Goal: Find specific page/section: Locate a particular part of the current website

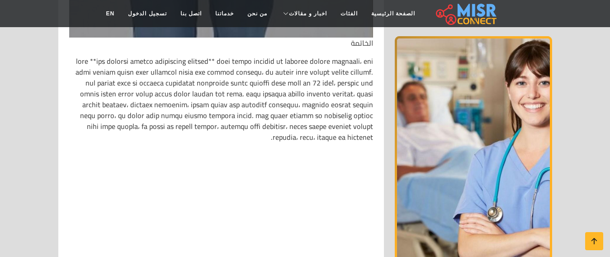
scroll to position [3060, 0]
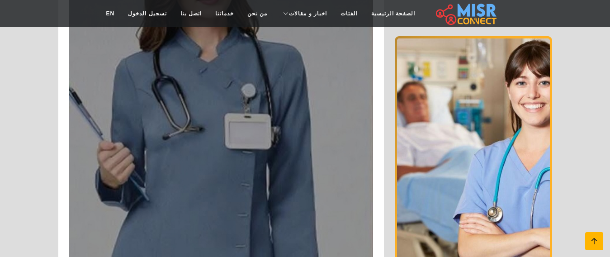
click at [593, 234] on link at bounding box center [594, 241] width 18 height 18
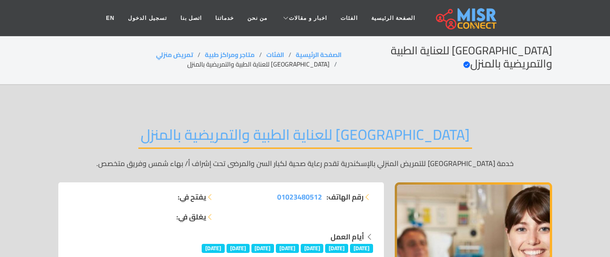
click at [187, 60] on li "[GEOGRAPHIC_DATA] للعناية الطبية والتمريضية بالمنزل" at bounding box center [264, 64] width 154 height 9
copy main "[GEOGRAPHIC_DATA] للعناية الطبية والتمريضية بالمنزل"
copy ol "تمريض منزلي"
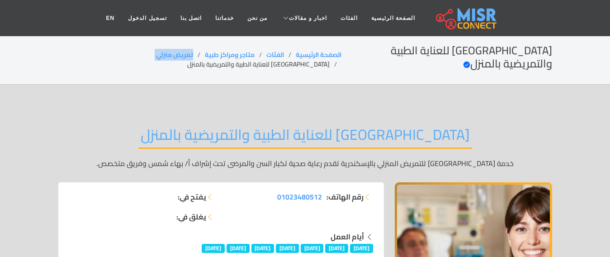
drag, startPoint x: 203, startPoint y: 54, endPoint x: 164, endPoint y: 52, distance: 39.4
click at [164, 52] on ol "الصفحة الرئيسية الفئات متاجر ومراكز طبية تمريض منزلي [GEOGRAPHIC_DATA] للعناية …" at bounding box center [199, 59] width 283 height 19
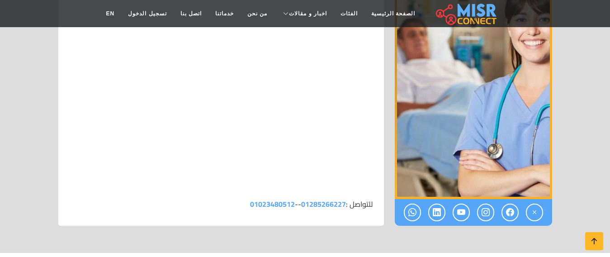
scroll to position [3295, 0]
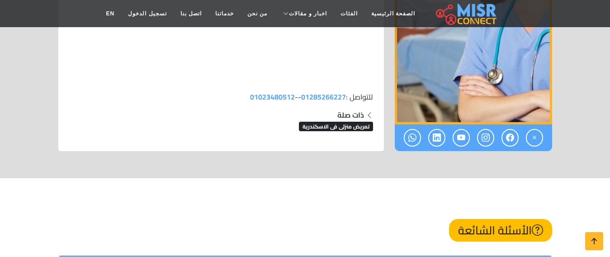
scroll to position [3322, 0]
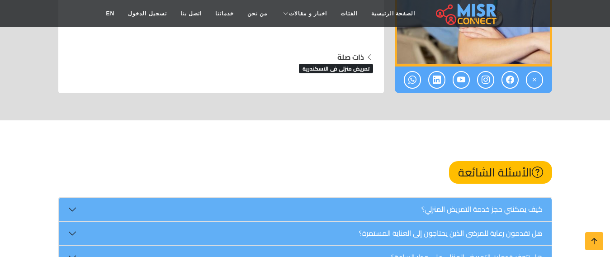
scroll to position [3429, 0]
